Goal: Task Accomplishment & Management: Manage account settings

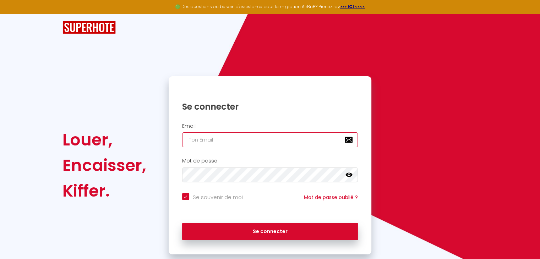
type input "[EMAIL_ADDRESS][DOMAIN_NAME]"
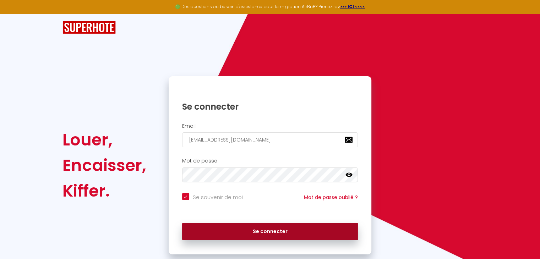
click at [257, 235] on button "Se connecter" at bounding box center [270, 232] width 176 height 18
checkbox input "true"
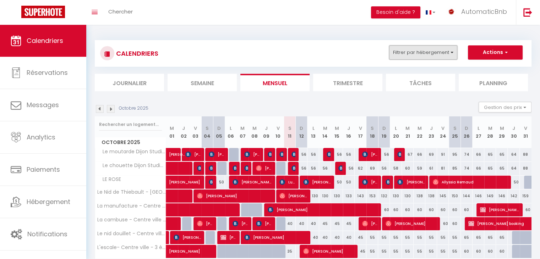
click at [419, 53] on button "Filtrer par hébergement" at bounding box center [423, 52] width 68 height 14
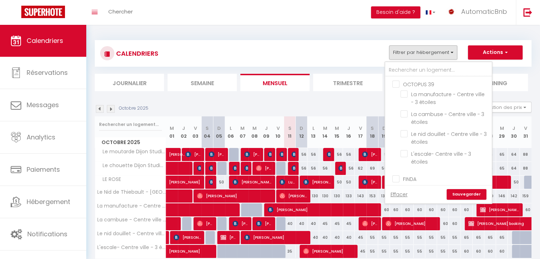
click at [396, 86] on input "OCTOPUS 39" at bounding box center [445, 83] width 107 height 7
checkbox input "true"
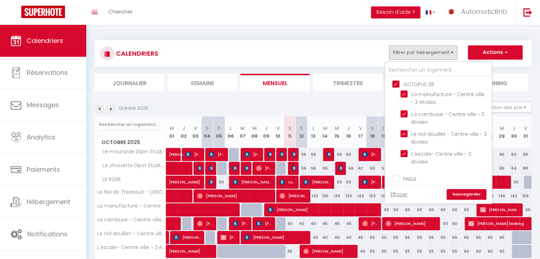
checkbox input "true"
checkbox input "false"
checkbox input "true"
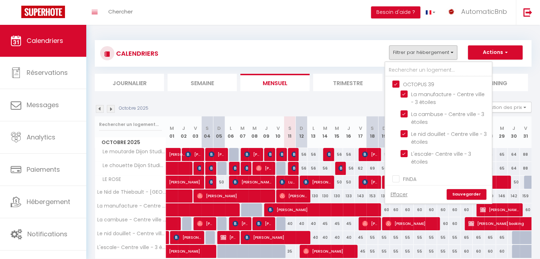
checkbox input "true"
checkbox input "false"
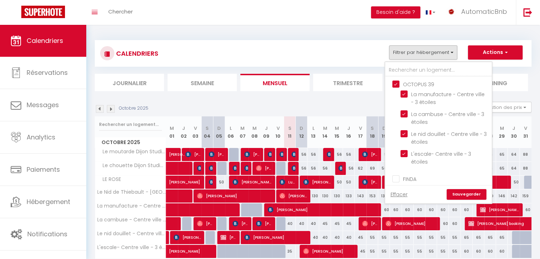
click at [473, 193] on link "Sauvegarder" at bounding box center [467, 194] width 40 height 11
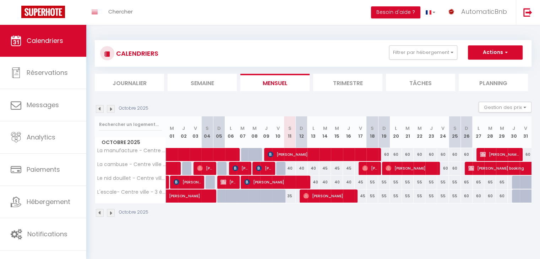
click at [289, 162] on div "40" at bounding box center [290, 168] width 12 height 13
type input "40"
type input "Sam 11 Octobre 2025"
type input "Dim 12 Octobre 2025"
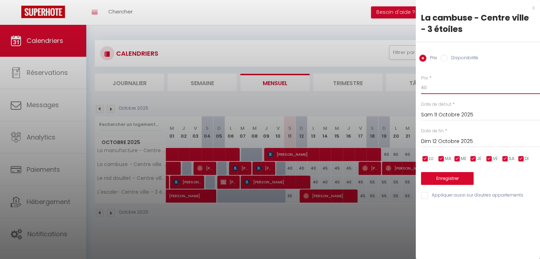
drag, startPoint x: 425, startPoint y: 90, endPoint x: 418, endPoint y: 90, distance: 6.4
click at [418, 90] on div "Prix * 40 Statut * Disponible Indisponible Date de début * [DATE] < [DATE] > Di…" at bounding box center [478, 133] width 124 height 134
type input "35"
click at [444, 175] on button "Enregistrer" at bounding box center [447, 178] width 53 height 13
